Goal: Information Seeking & Learning: Learn about a topic

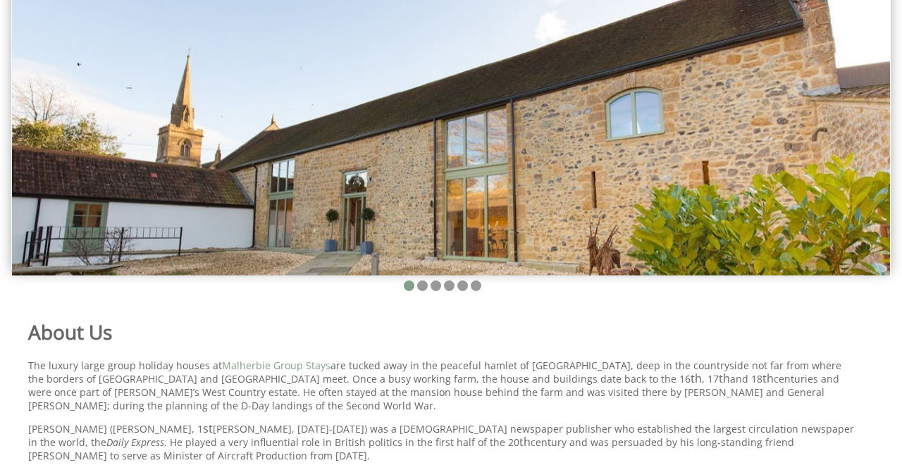
scroll to position [147, 0]
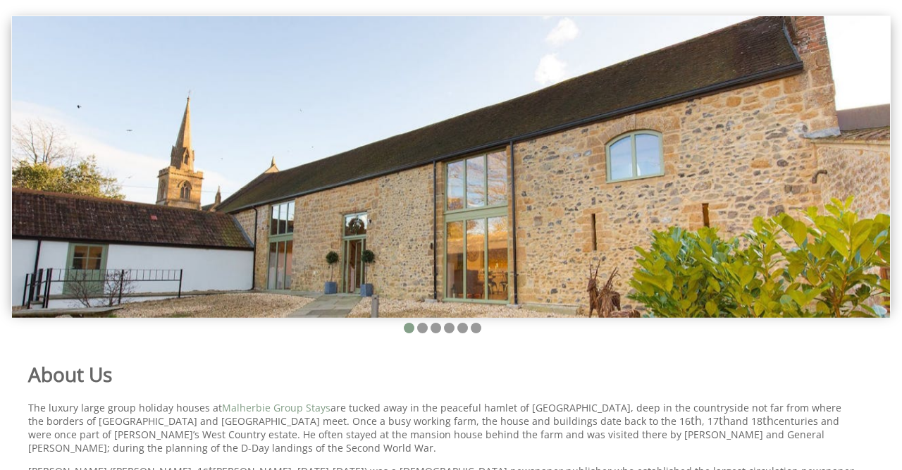
drag, startPoint x: 529, startPoint y: 271, endPoint x: 278, endPoint y: 294, distance: 251.9
click at [278, 294] on img at bounding box center [451, 166] width 878 height 301
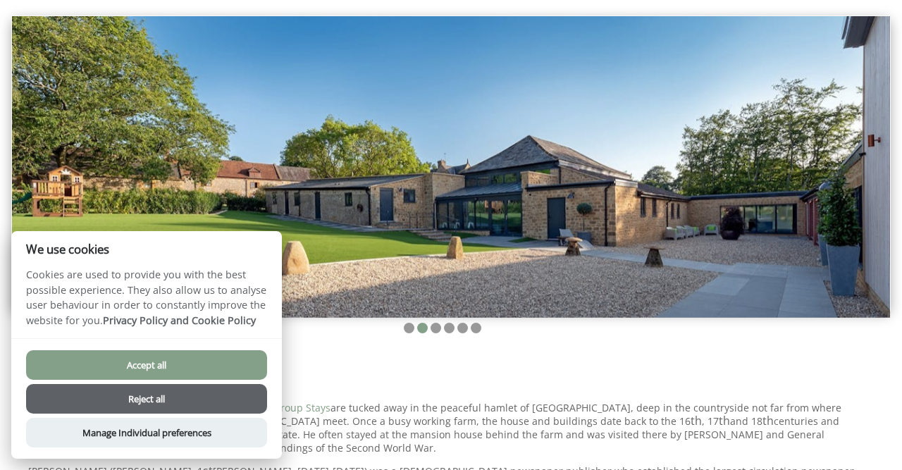
click at [173, 400] on button "Reject all" at bounding box center [146, 399] width 241 height 30
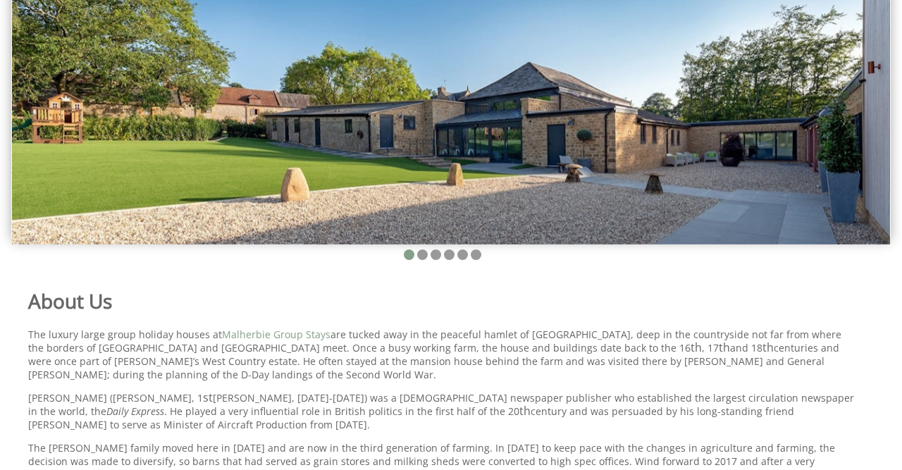
scroll to position [293, 0]
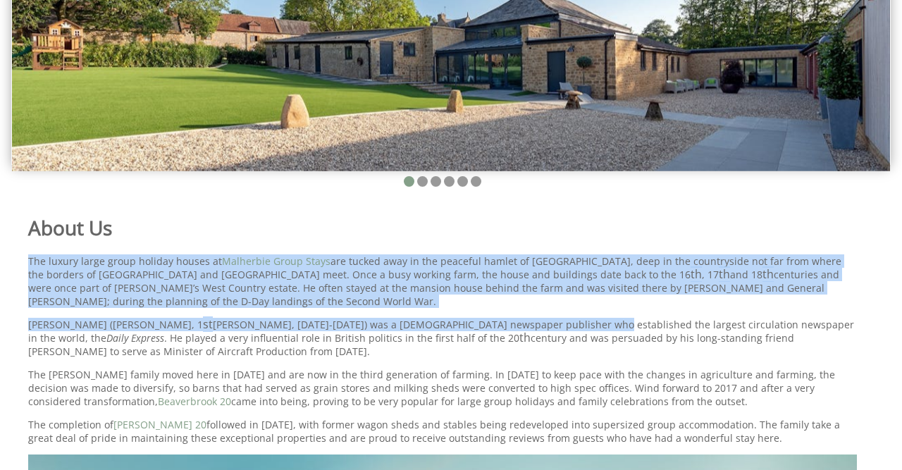
drag, startPoint x: 560, startPoint y: 277, endPoint x: 567, endPoint y: 322, distance: 45.5
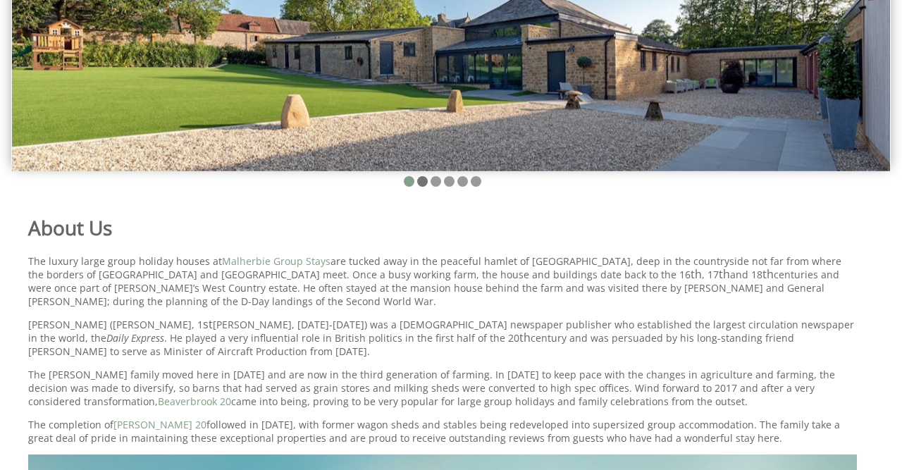
click at [426, 183] on li at bounding box center [422, 181] width 11 height 11
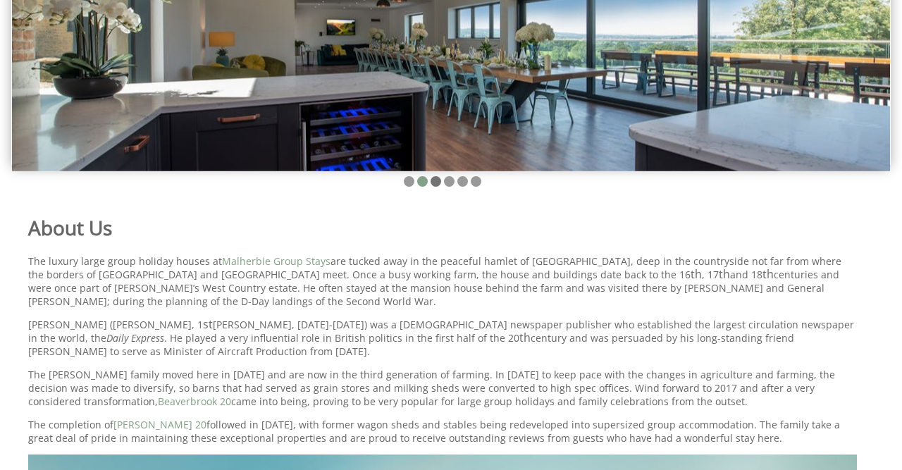
click at [436, 181] on li at bounding box center [436, 181] width 11 height 11
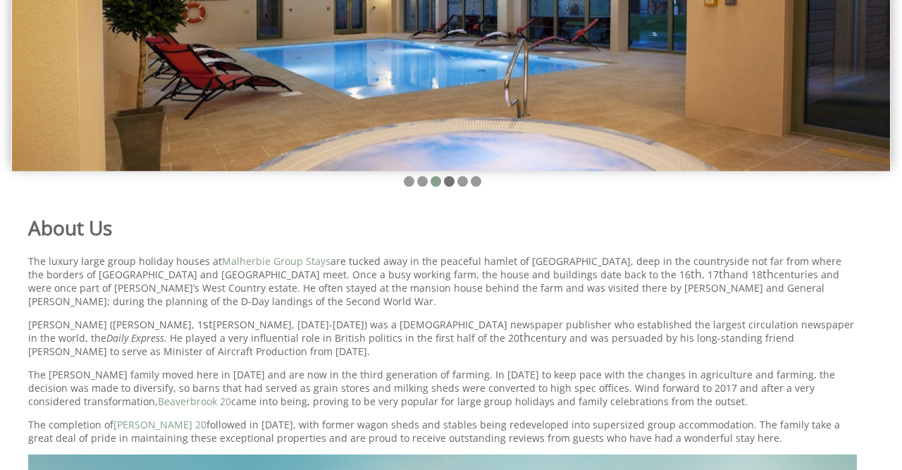
click at [450, 183] on li at bounding box center [449, 181] width 11 height 11
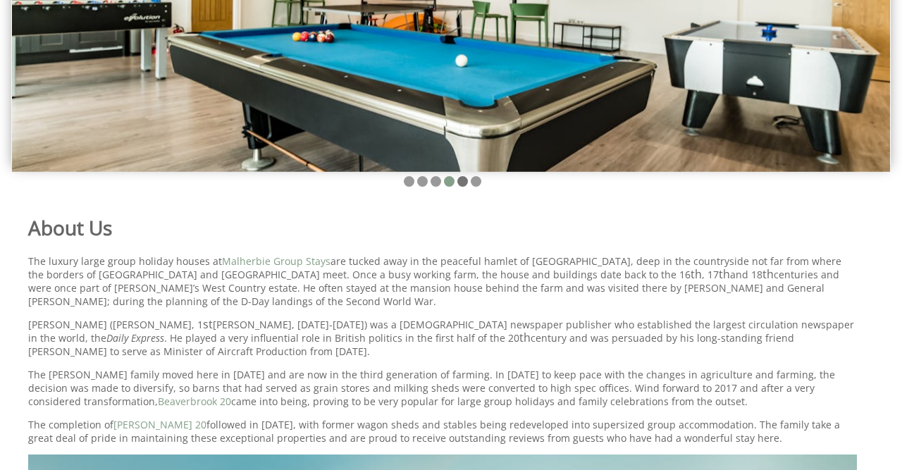
click at [464, 183] on li at bounding box center [462, 181] width 11 height 11
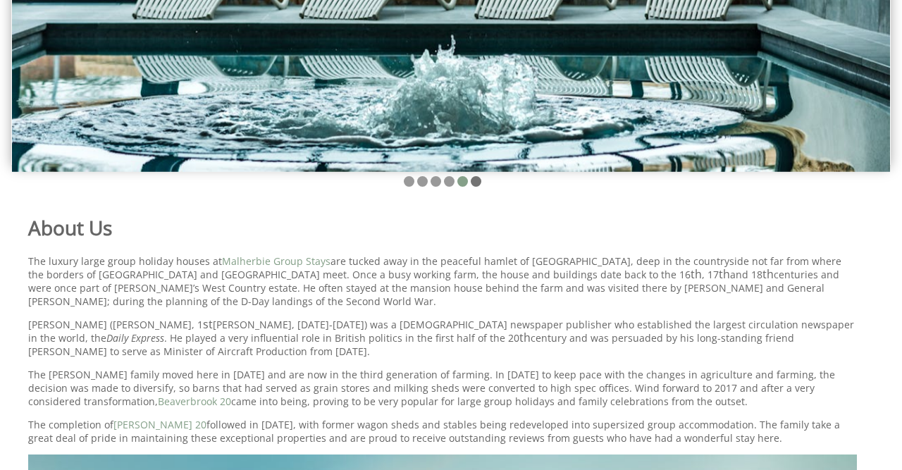
click at [476, 183] on li at bounding box center [476, 181] width 11 height 11
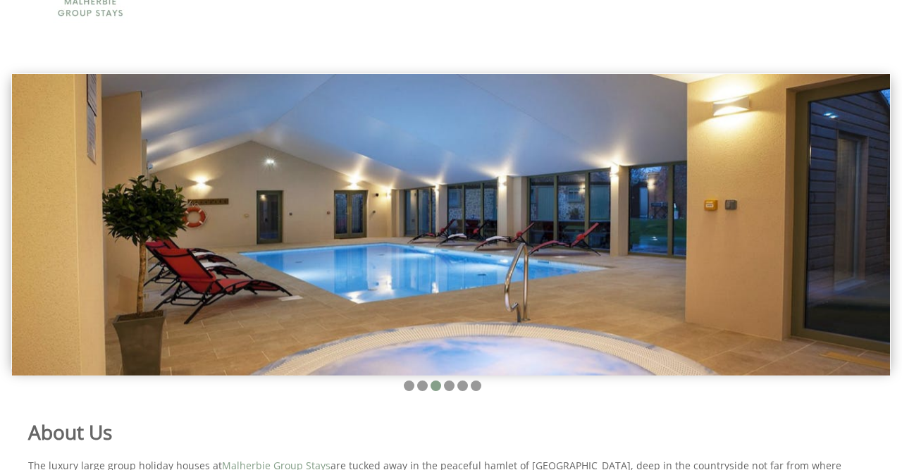
scroll to position [0, 0]
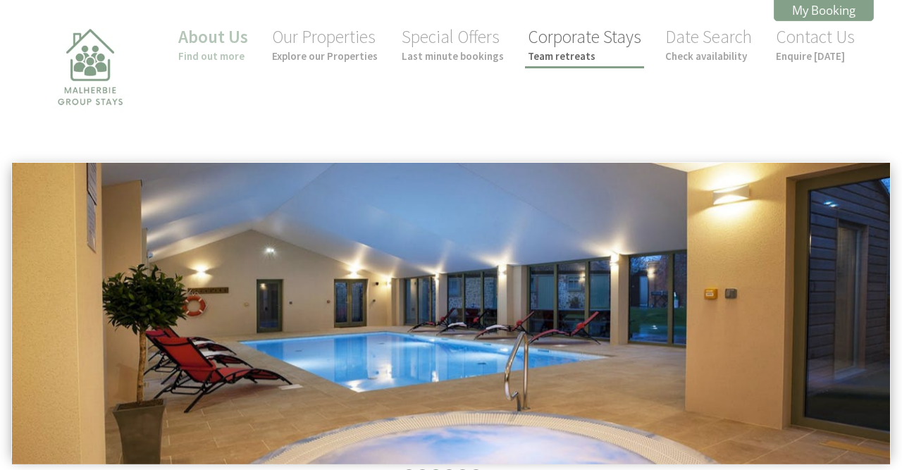
click at [587, 54] on small "Team retreats" at bounding box center [584, 55] width 113 height 13
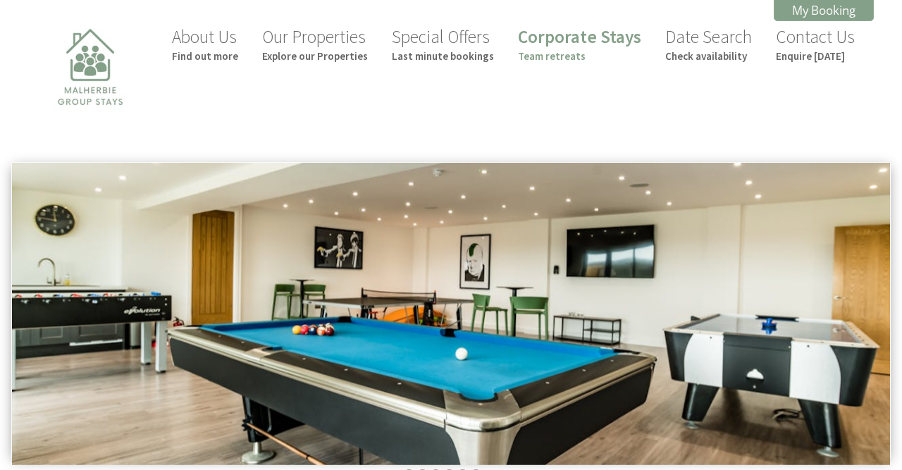
click at [587, 54] on small "Team retreats" at bounding box center [579, 55] width 123 height 13
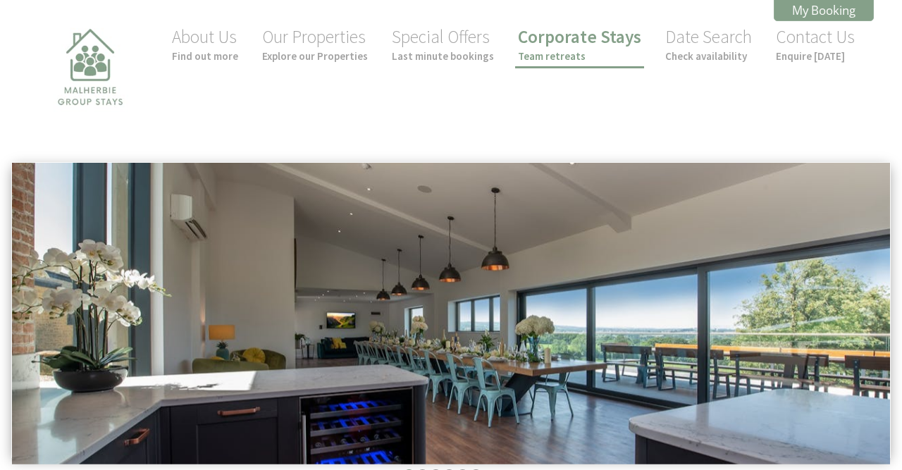
click at [579, 58] on small "Team retreats" at bounding box center [579, 55] width 123 height 13
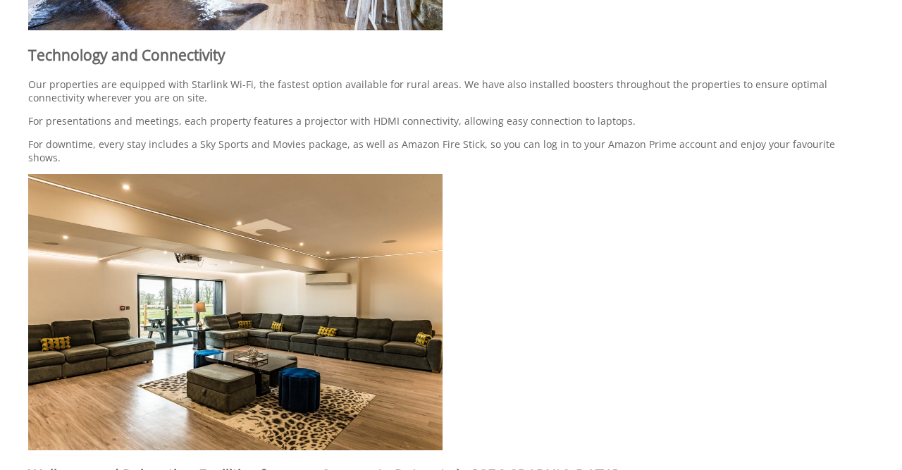
scroll to position [2199, 0]
